Goal: Task Accomplishment & Management: Manage account settings

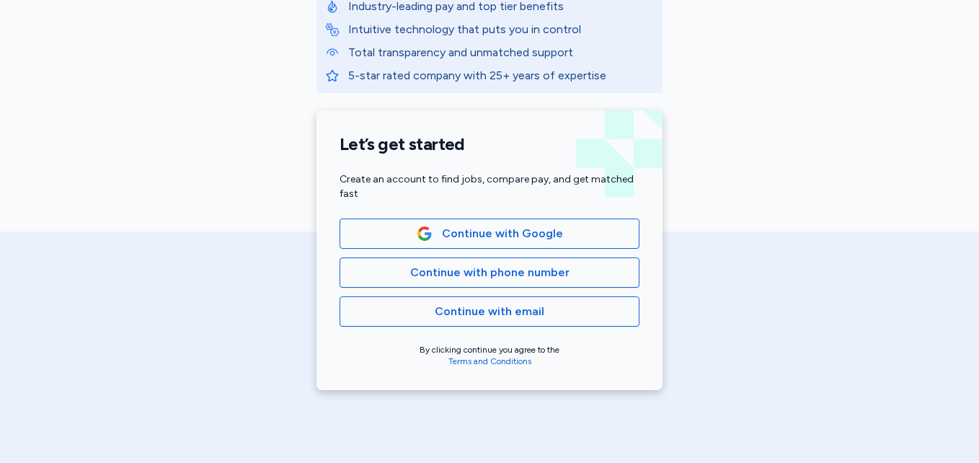
scroll to position [241, 0]
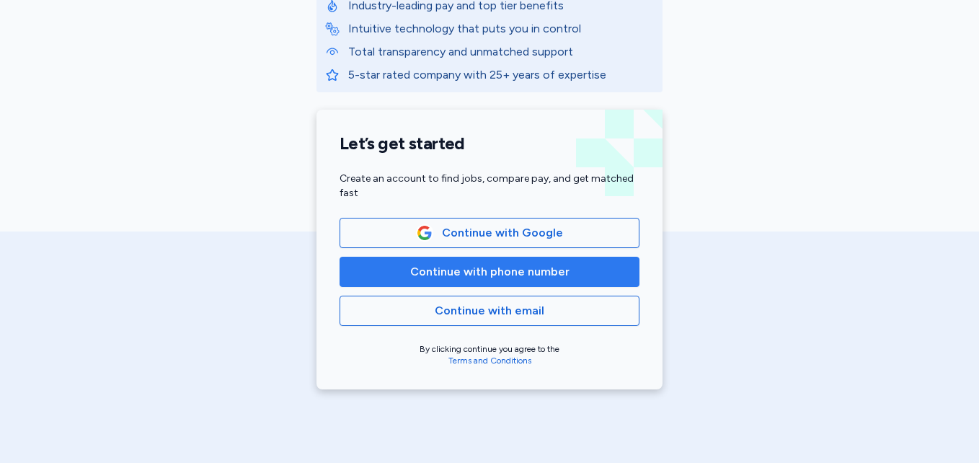
click at [480, 273] on span "Continue with phone number" at bounding box center [489, 271] width 159 height 17
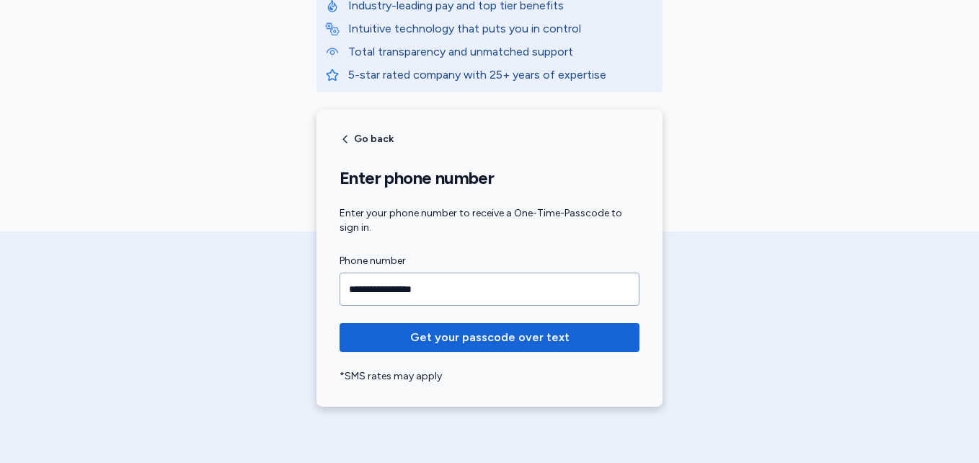
type input "**********"
click at [339, 323] on button "Get your passcode over text" at bounding box center [489, 337] width 300 height 29
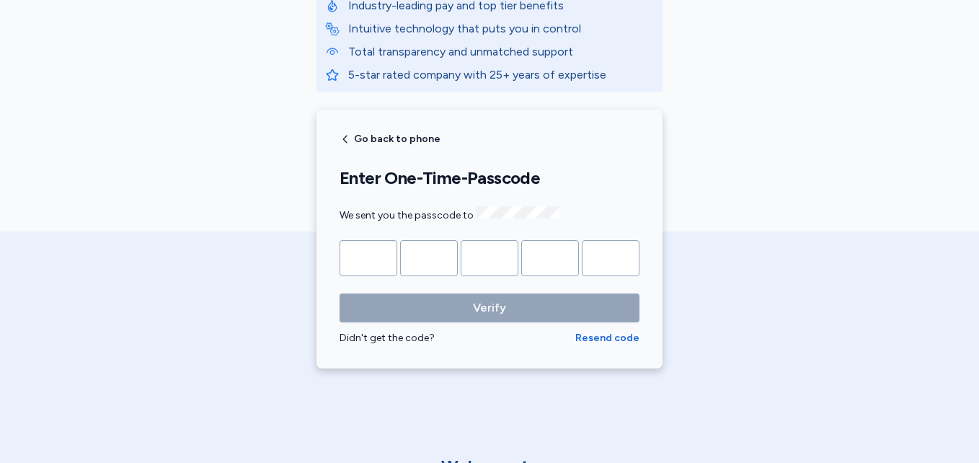
type input "*"
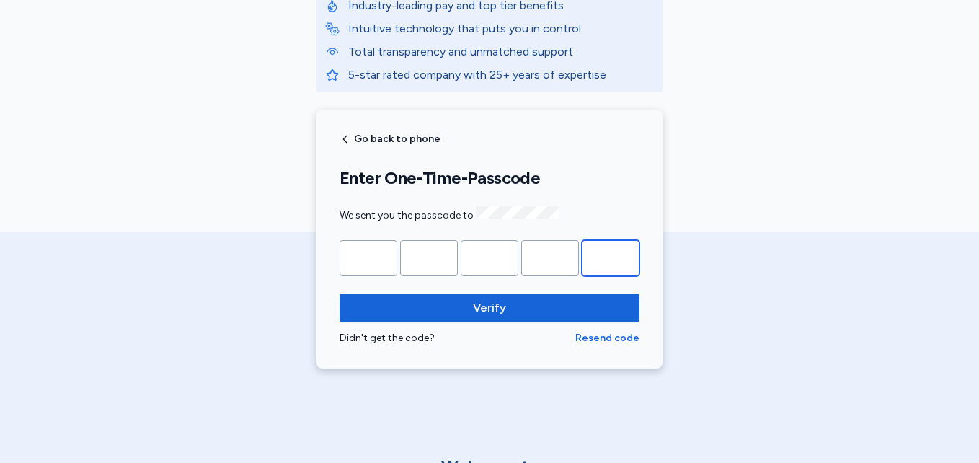
type input "*"
click at [339, 293] on button "Verify" at bounding box center [489, 307] width 300 height 29
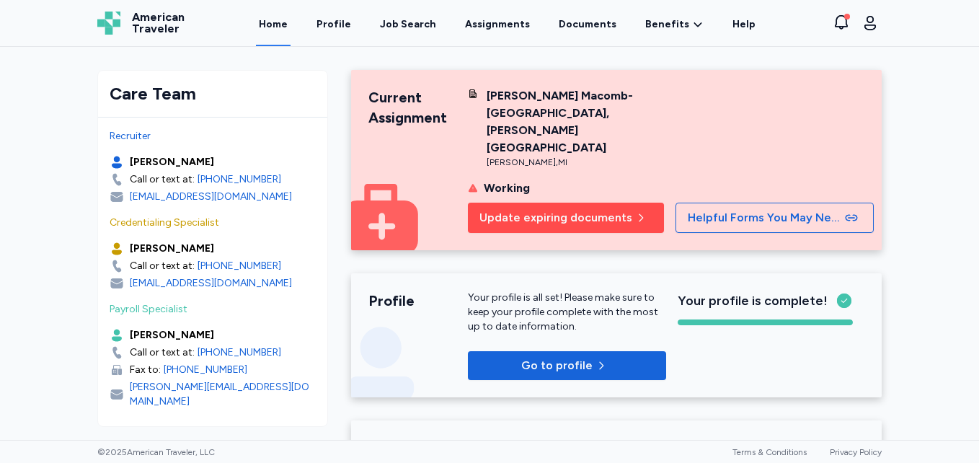
click at [566, 209] on span "Update expiring documents" at bounding box center [555, 217] width 153 height 17
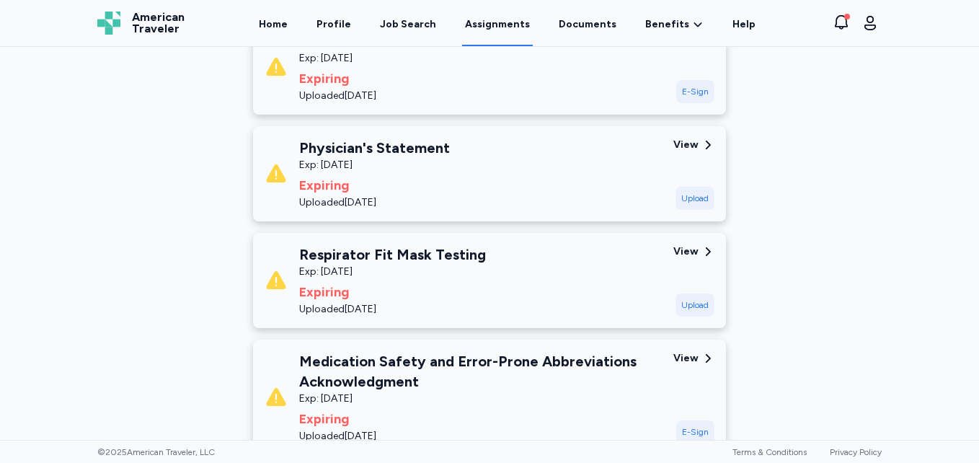
scroll to position [852, 0]
click at [682, 137] on div "View" at bounding box center [685, 144] width 25 height 14
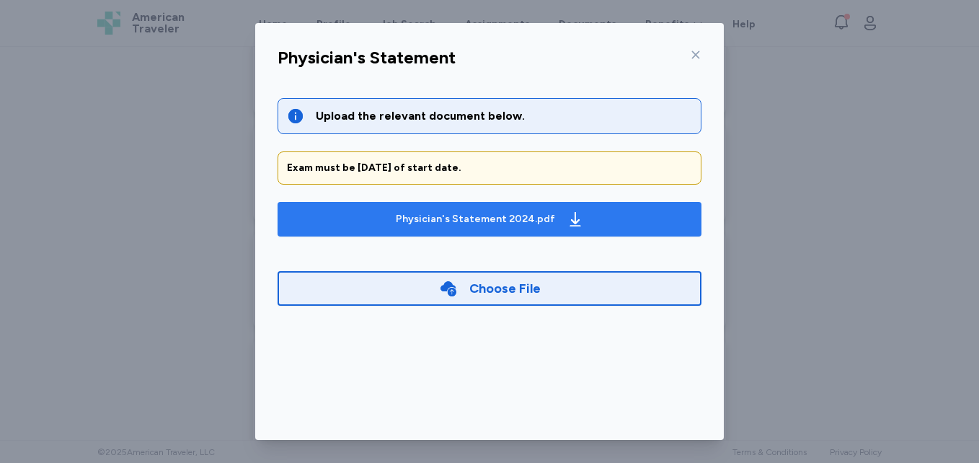
click at [494, 215] on div "Physician's Statement 2024.pdf" at bounding box center [475, 219] width 159 height 14
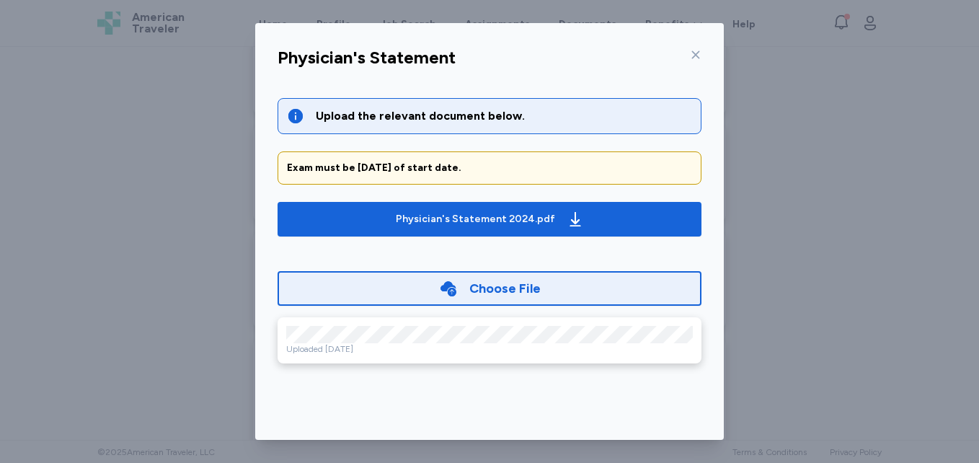
click at [692, 53] on icon at bounding box center [696, 55] width 8 height 8
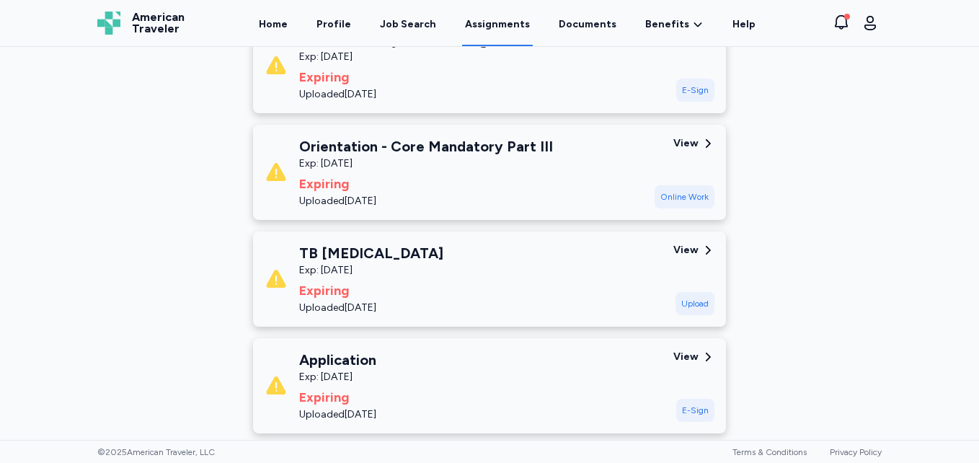
scroll to position [1301, 0]
click at [684, 242] on div "View" at bounding box center [685, 249] width 25 height 14
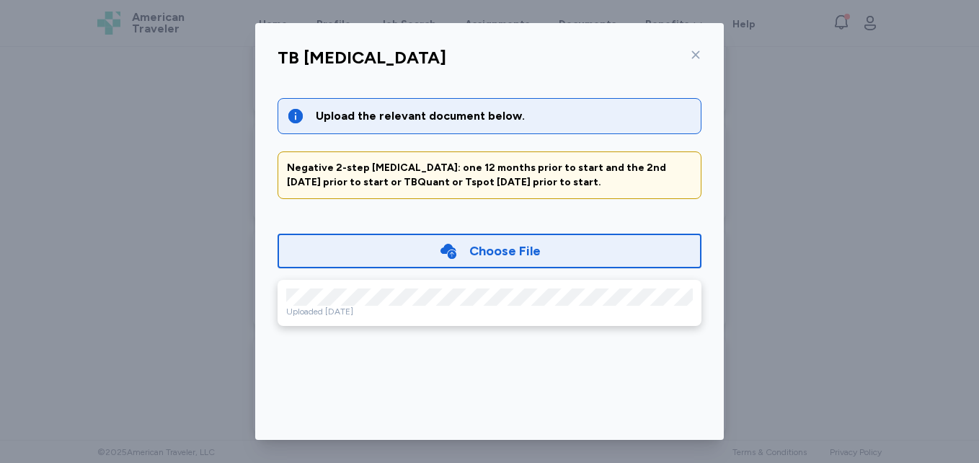
click at [693, 55] on icon at bounding box center [696, 55] width 12 height 12
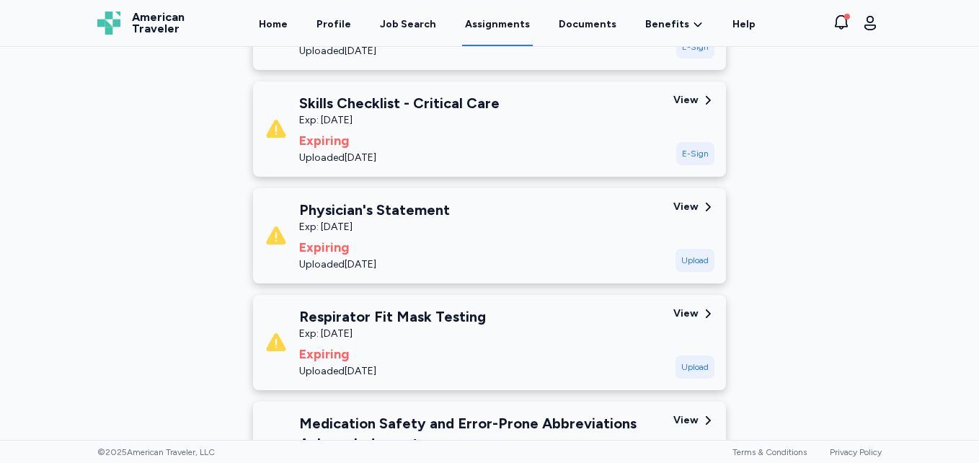
scroll to position [789, 0]
click at [694, 307] on div "View" at bounding box center [693, 314] width 41 height 14
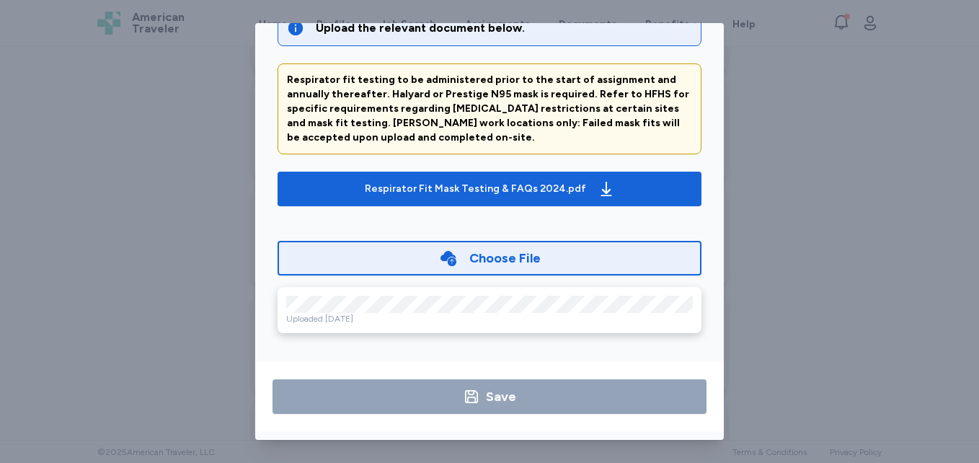
scroll to position [0, 0]
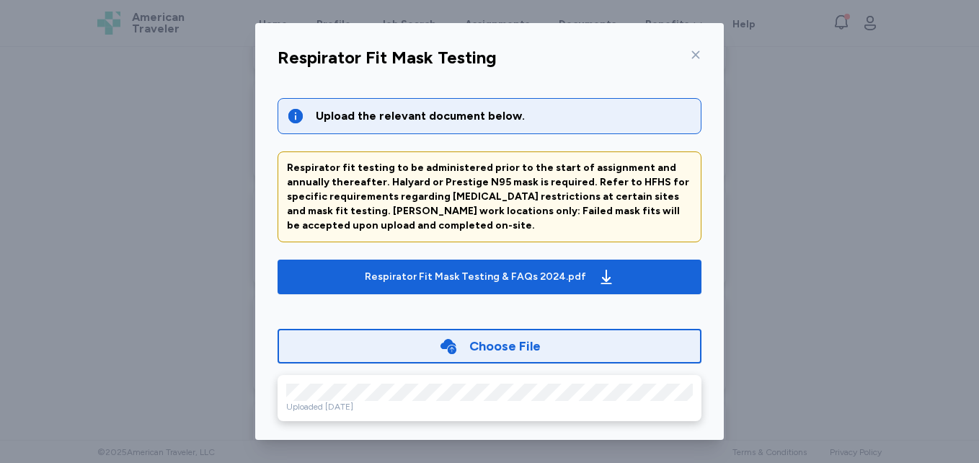
click at [692, 56] on icon at bounding box center [696, 55] width 8 height 8
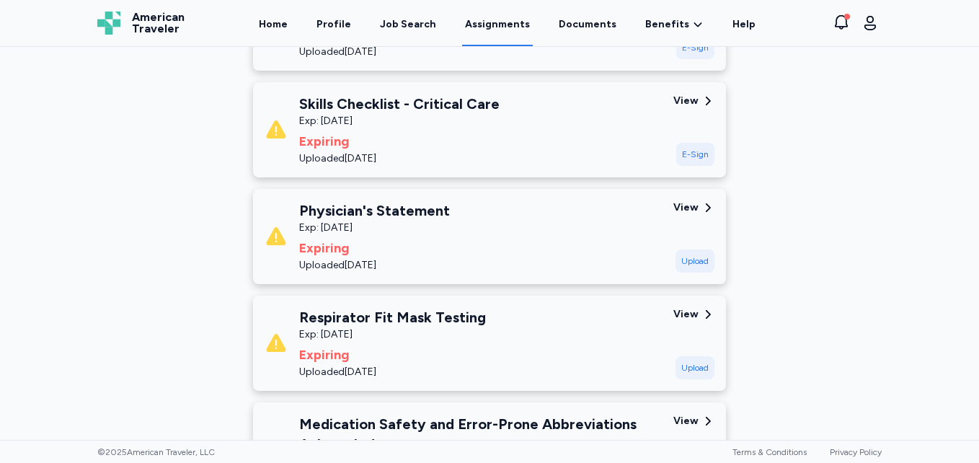
click at [963, 251] on div "Henry Ford Macomb-Oakland Hospital, Warren Campus Jul 22, 2025 - Oct 18, 2025 R…" at bounding box center [489, 243] width 979 height 393
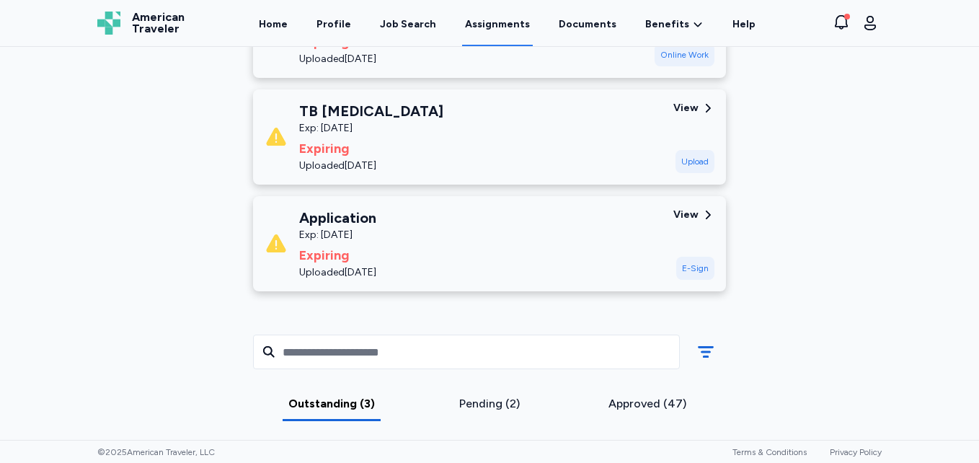
scroll to position [1443, 0]
click at [681, 100] on div "View" at bounding box center [685, 107] width 25 height 14
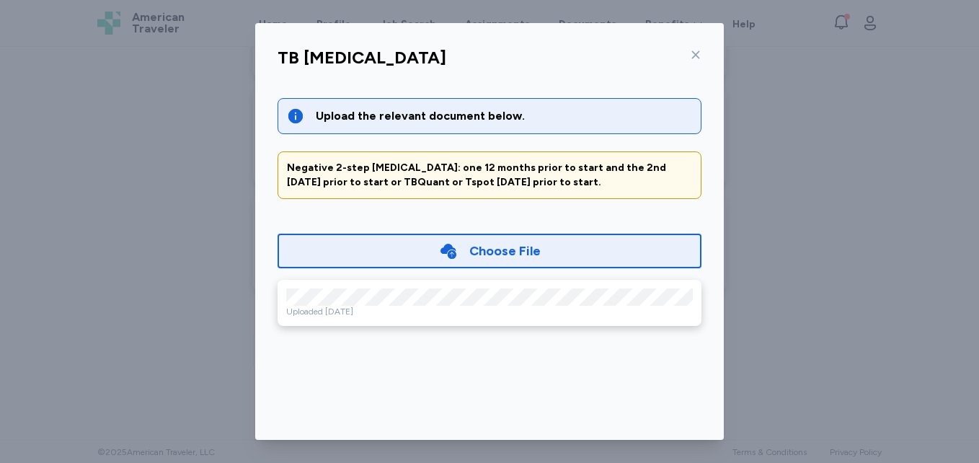
click at [692, 53] on icon at bounding box center [696, 55] width 8 height 8
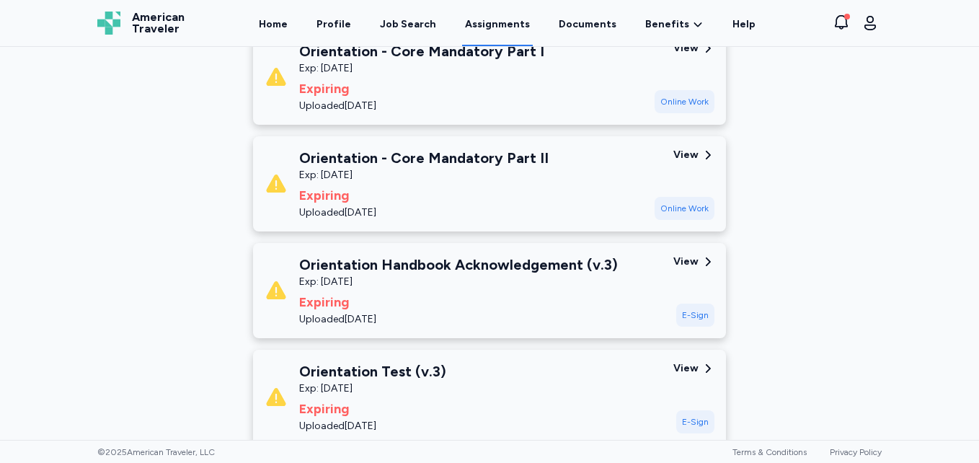
scroll to position [0, 0]
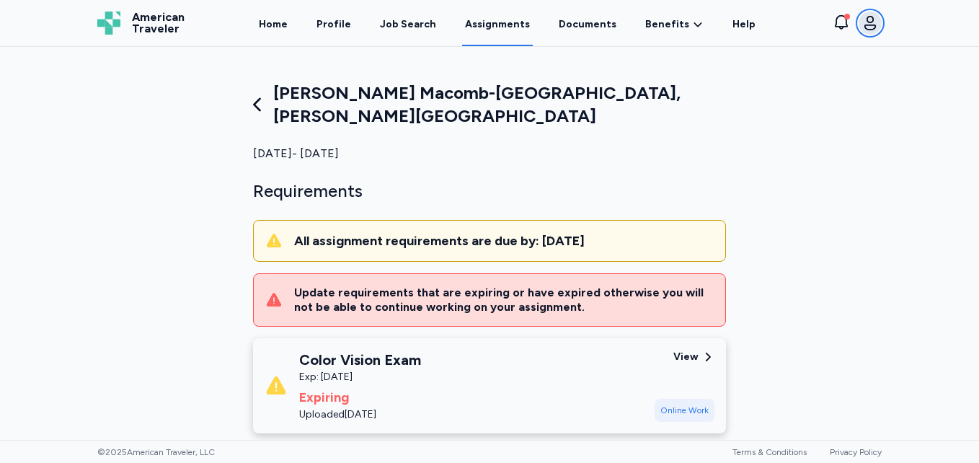
click at [870, 23] on icon "button" at bounding box center [870, 23] width 12 height 14
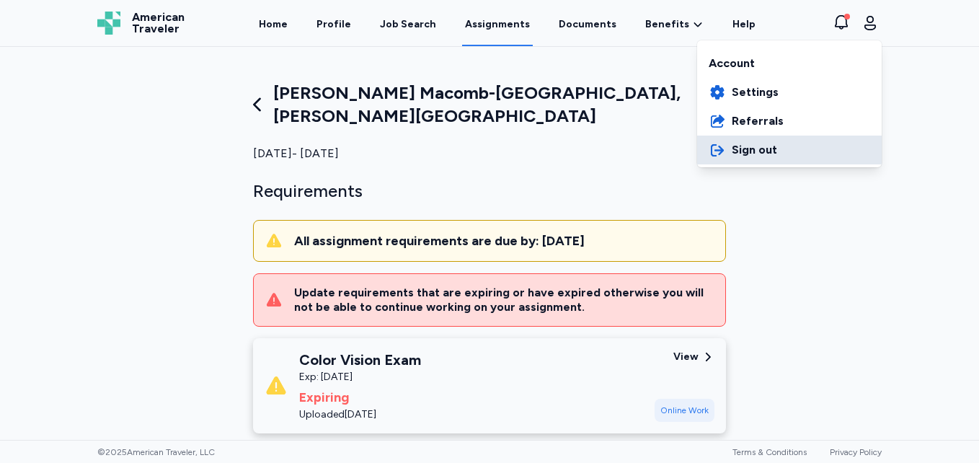
click at [766, 147] on span "Sign out" at bounding box center [753, 149] width 45 height 17
